Goal: Navigation & Orientation: Understand site structure

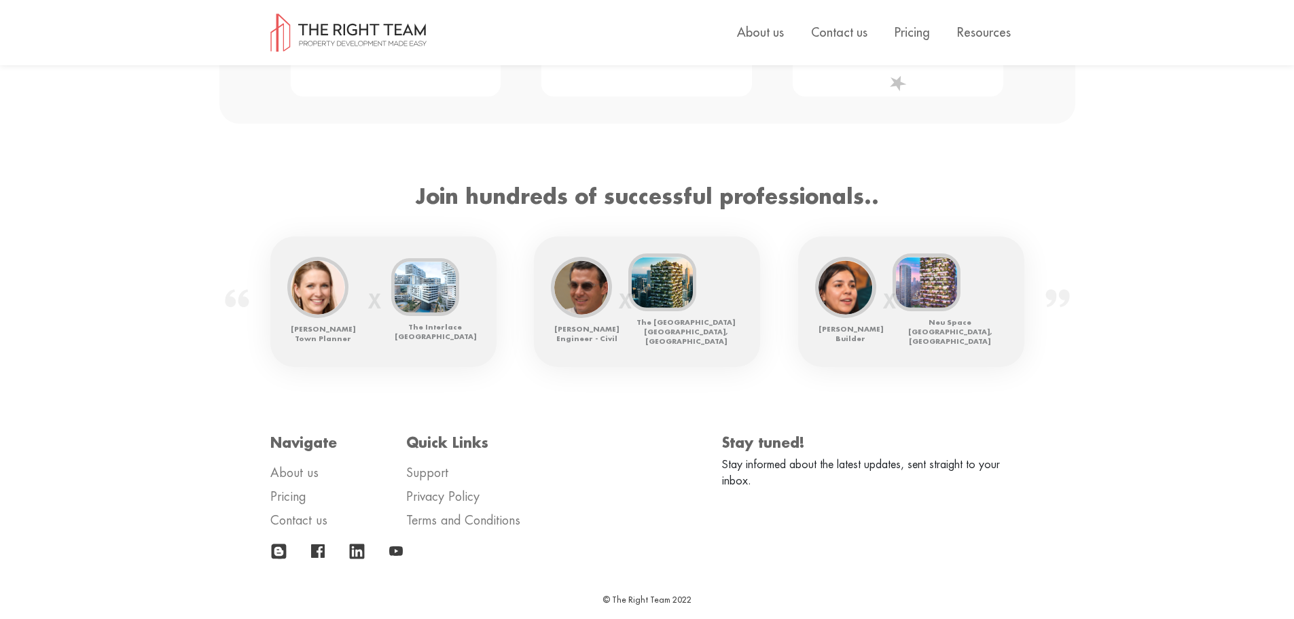
scroll to position [2007, 0]
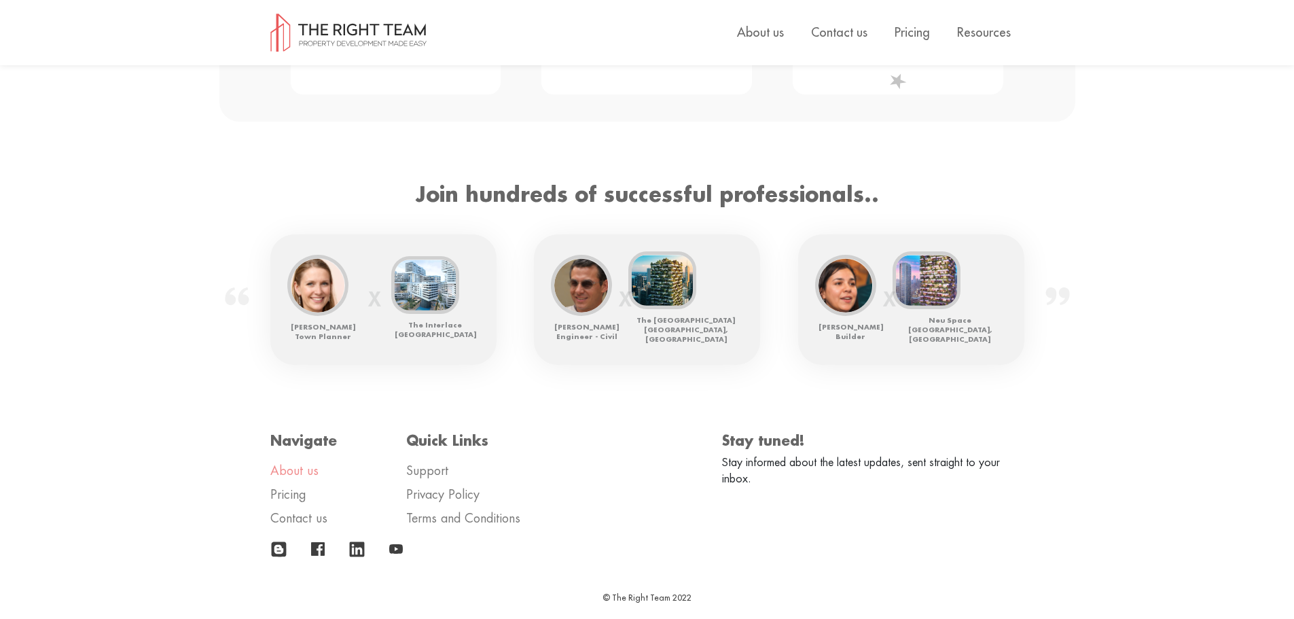
click at [298, 465] on link "About us" at bounding box center [294, 471] width 48 height 12
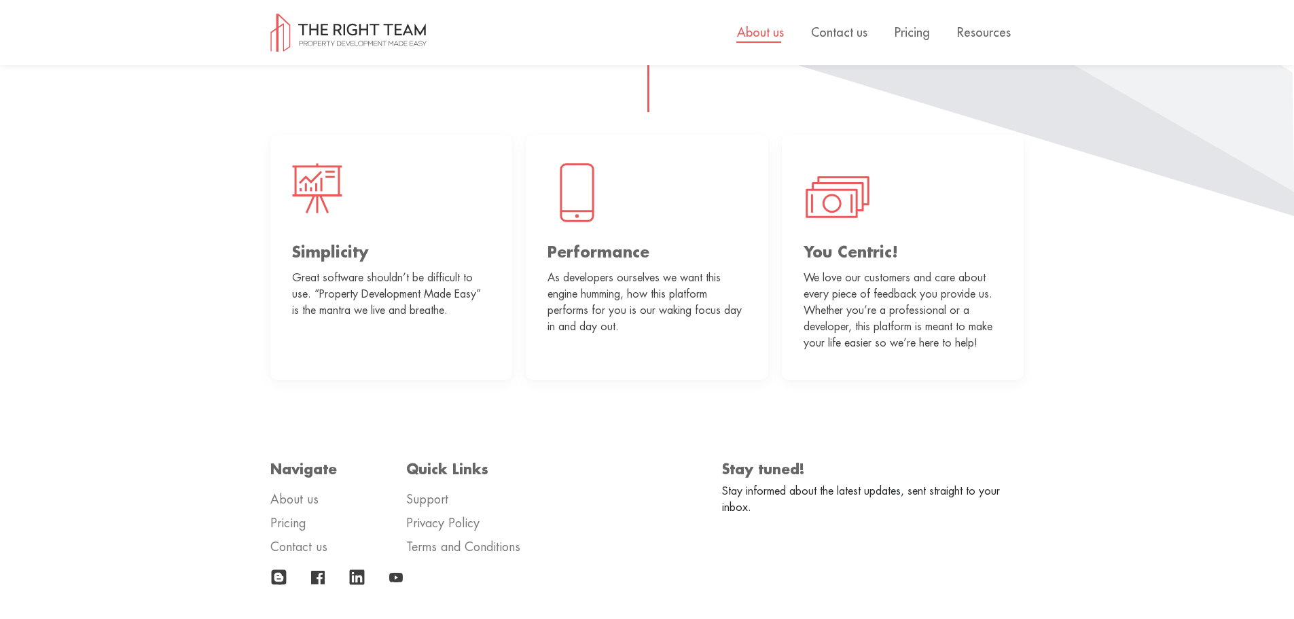
scroll to position [781, 0]
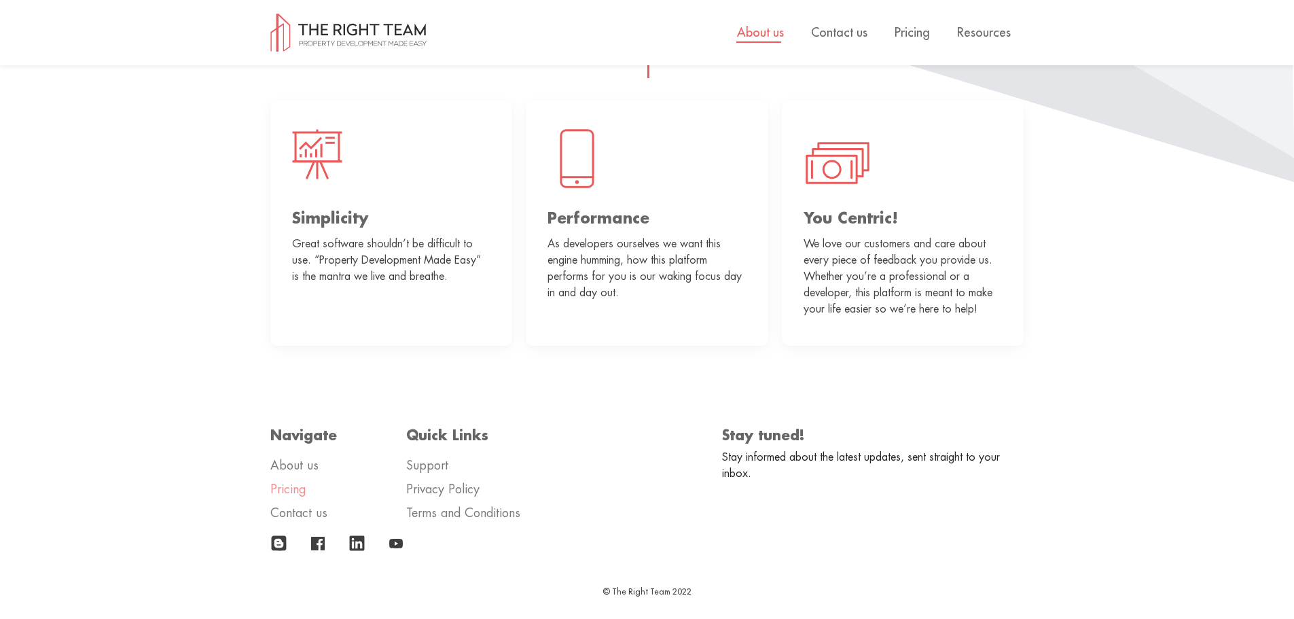
click at [291, 488] on link "Pricing" at bounding box center [288, 489] width 36 height 12
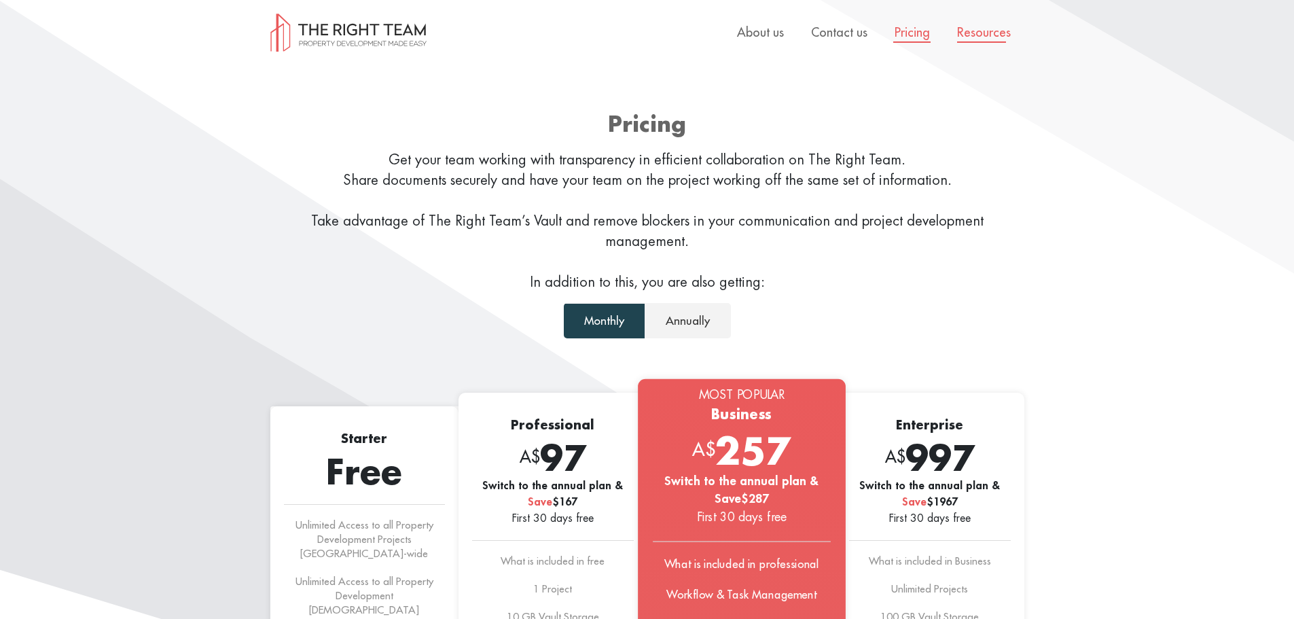
click at [986, 32] on link "Resources" at bounding box center [984, 32] width 54 height 12
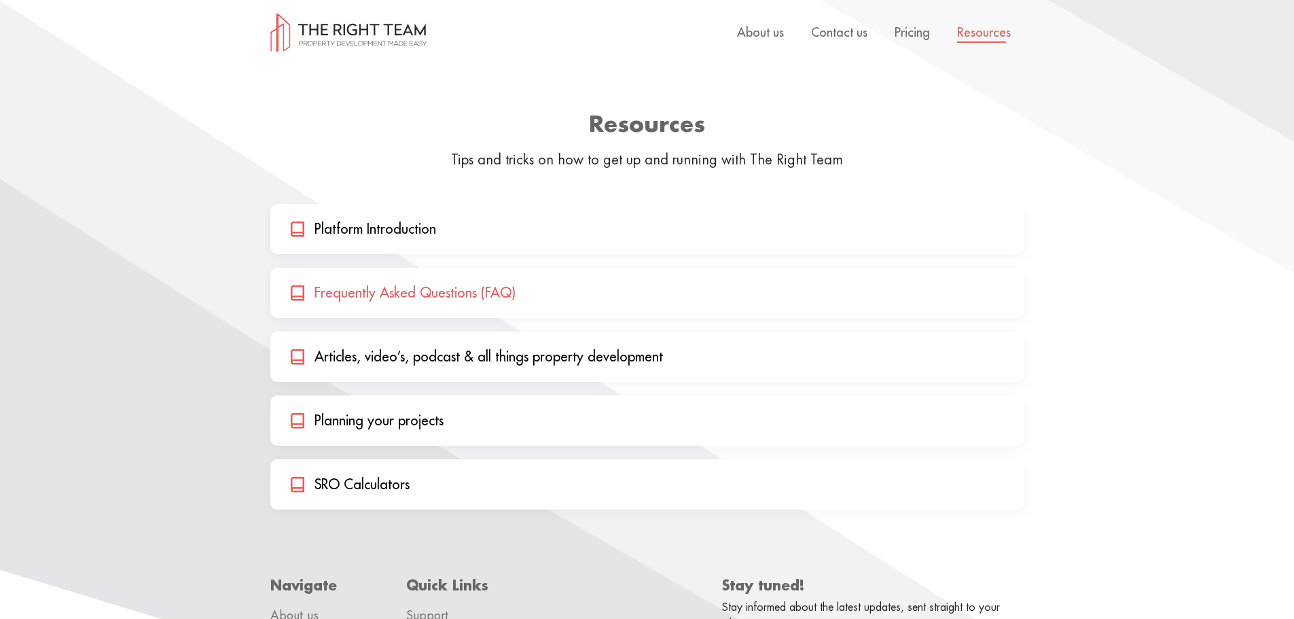
scroll to position [68, 0]
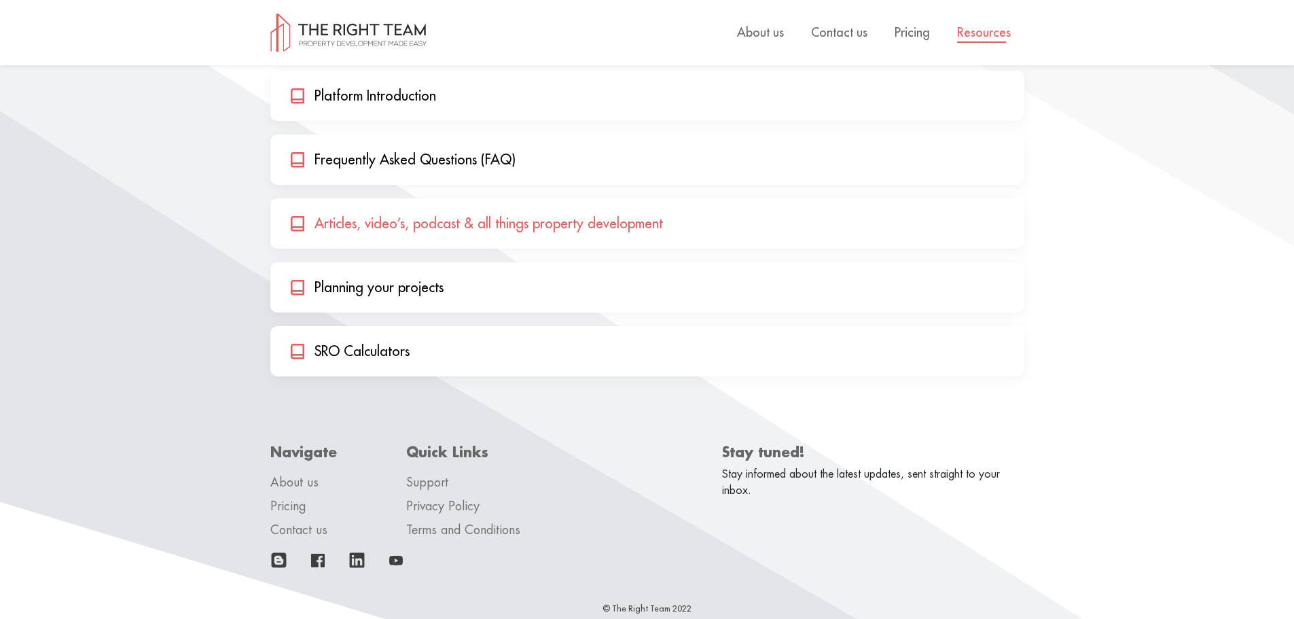
click at [423, 226] on link "Articles, video’s, podcast & all things property development" at bounding box center [647, 223] width 754 height 50
